Goal: Information Seeking & Learning: Find specific page/section

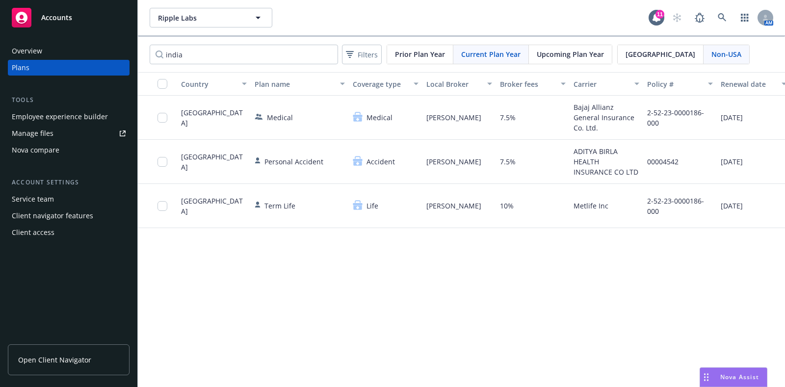
scroll to position [0, 78]
